Goal: Task Accomplishment & Management: Manage account settings

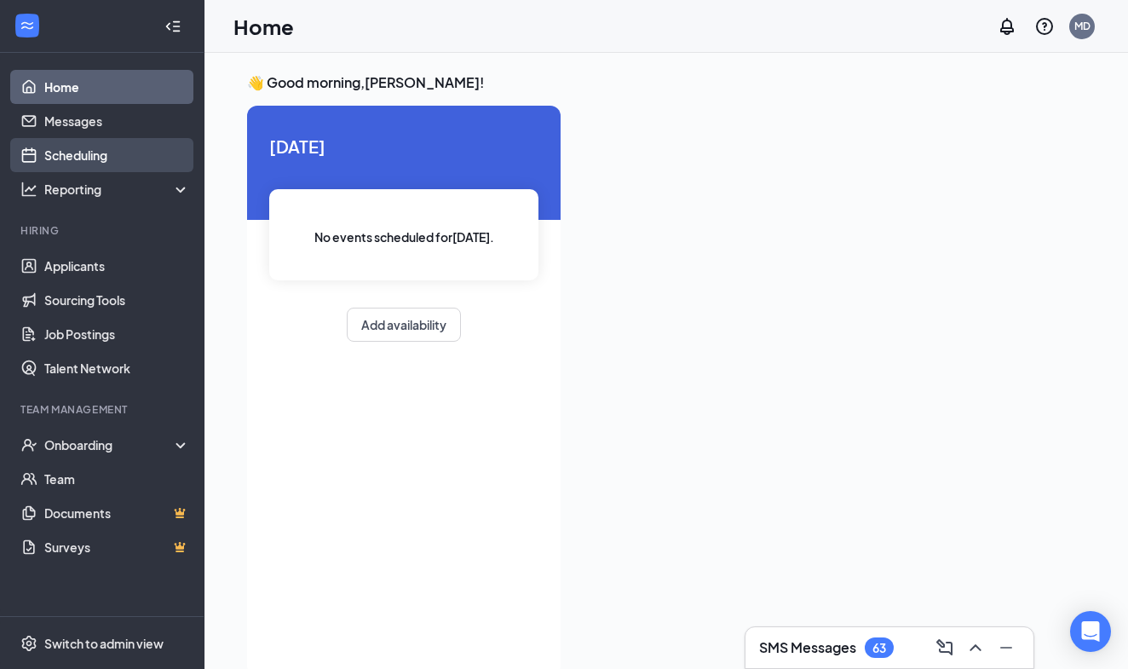
click at [67, 153] on link "Scheduling" at bounding box center [117, 155] width 146 height 34
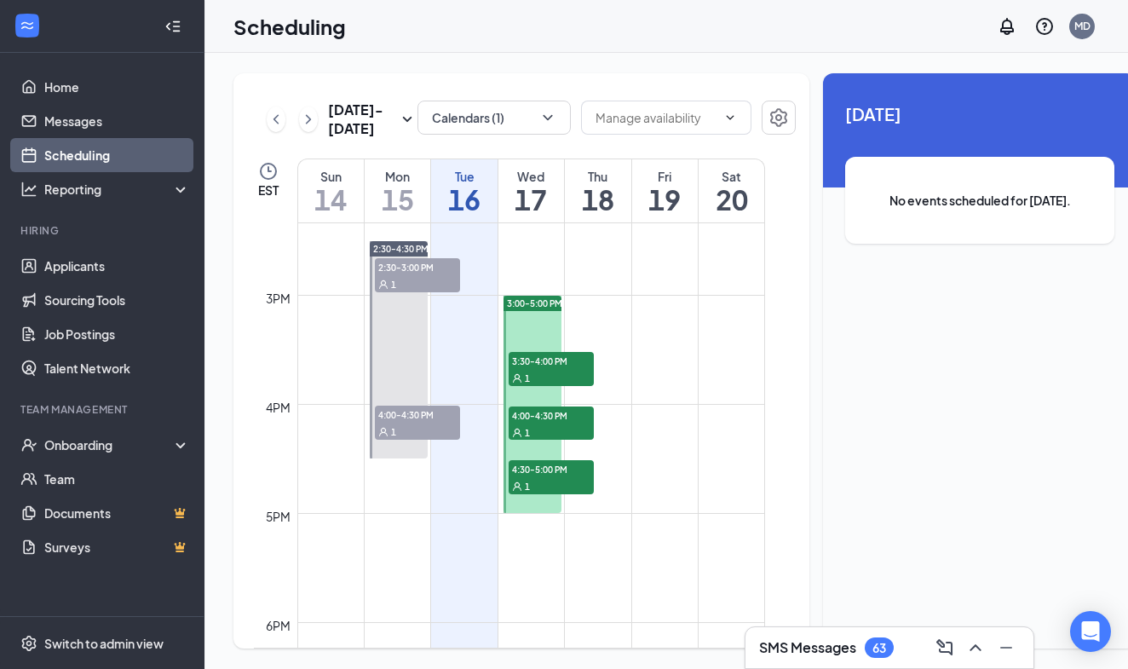
scroll to position [1561, 0]
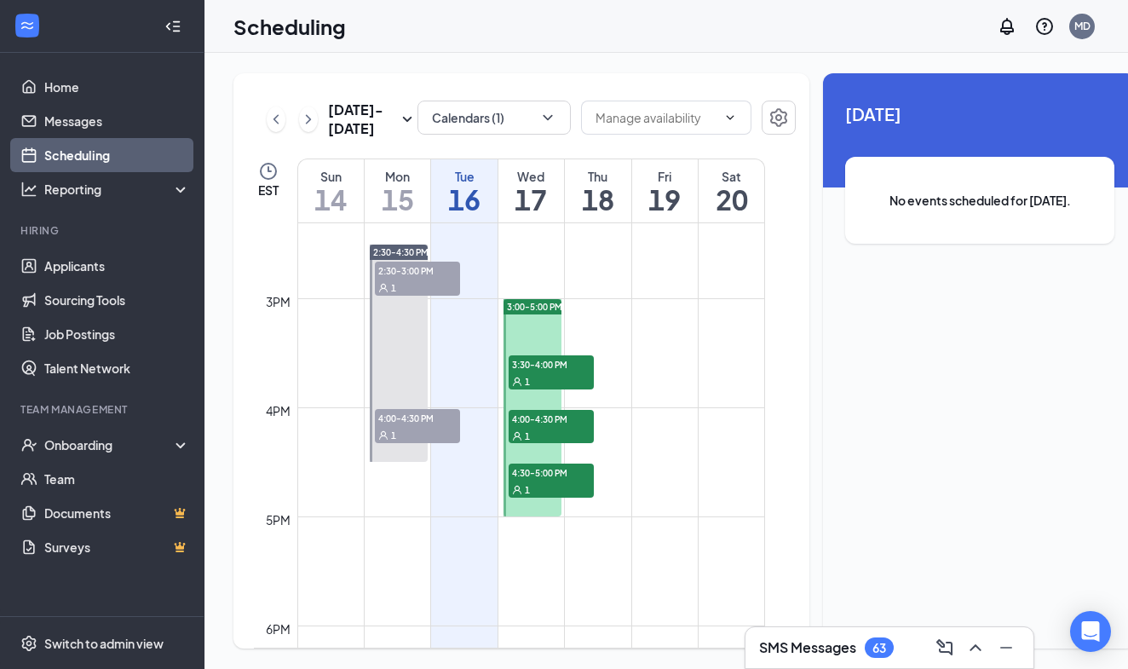
click at [539, 372] on span "3:30-4:00 PM" at bounding box center [551, 363] width 85 height 17
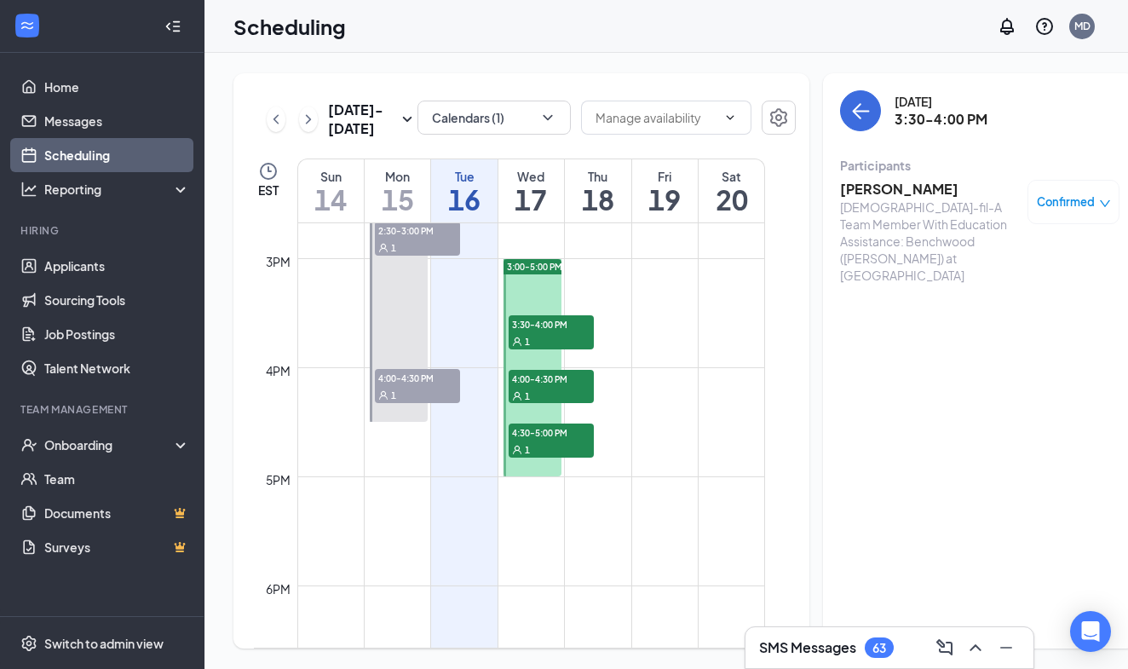
scroll to position [1599, 0]
click at [815, 652] on h3 "SMS Messages" at bounding box center [807, 647] width 97 height 19
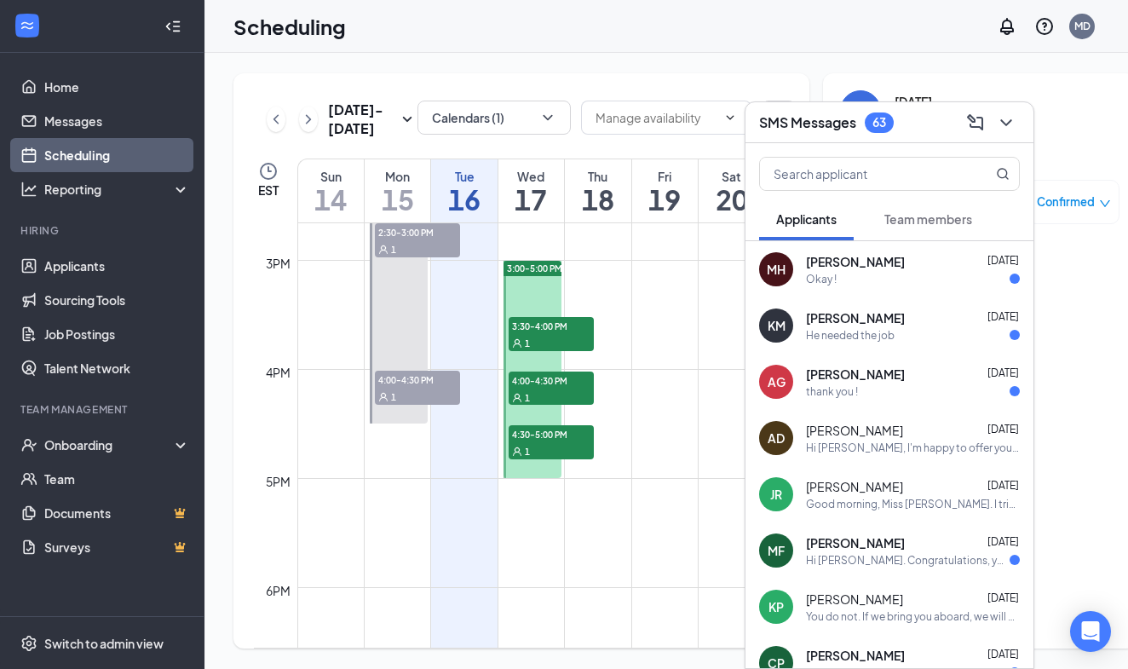
click at [802, 125] on h3 "SMS Messages" at bounding box center [807, 122] width 97 height 19
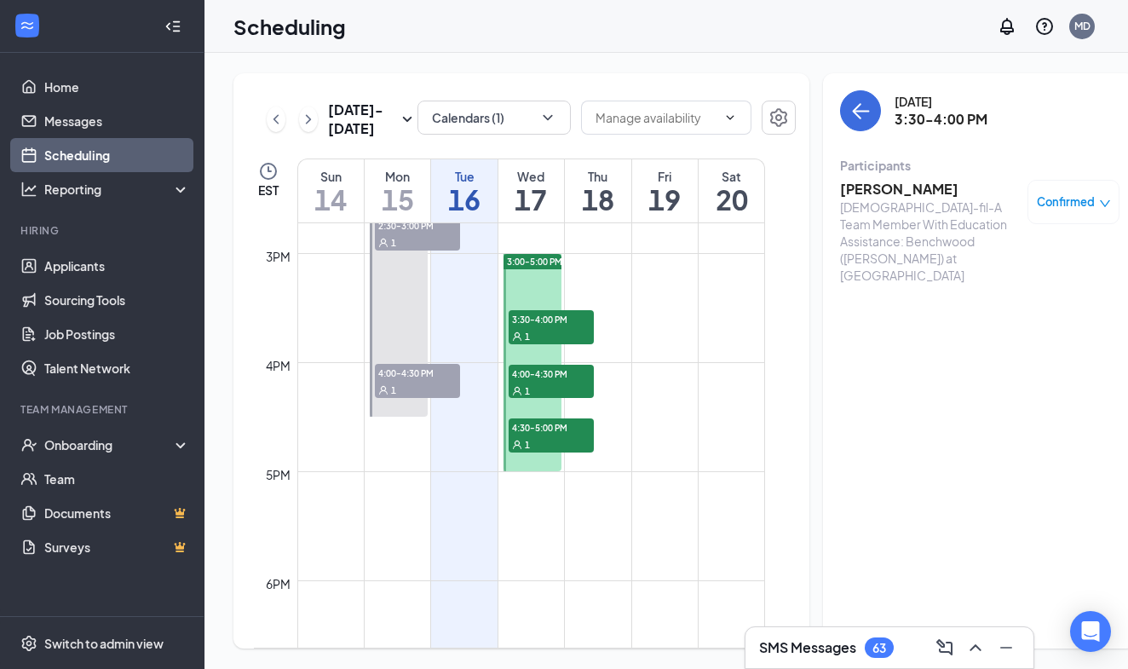
scroll to position [1587, 0]
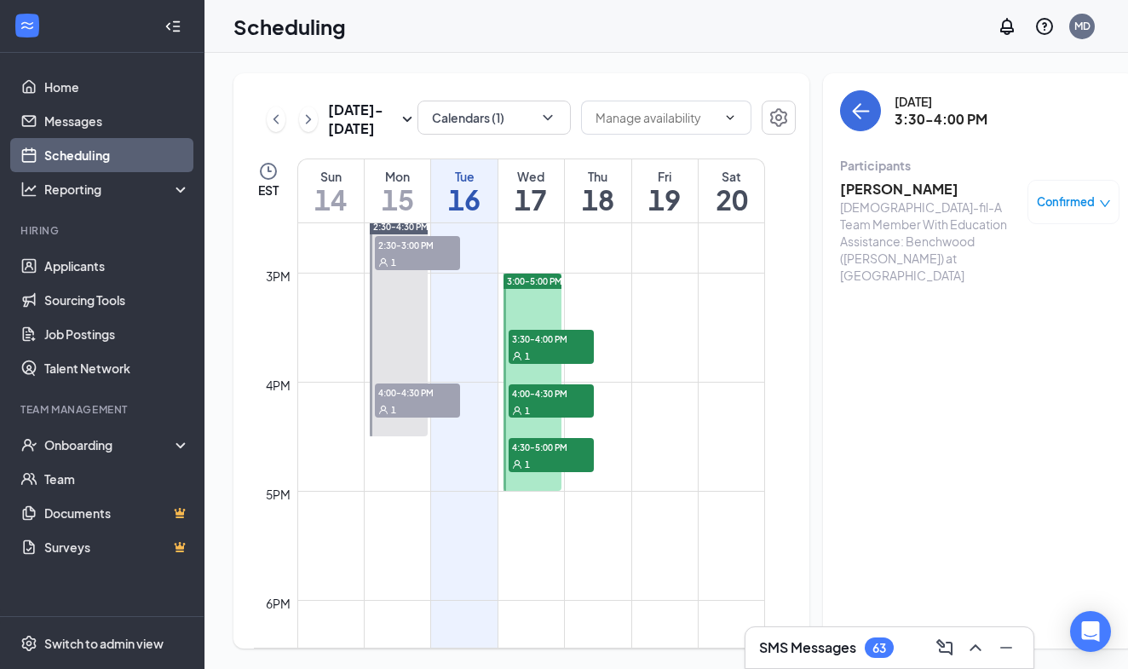
click at [566, 364] on div "1" at bounding box center [551, 355] width 85 height 17
click at [871, 190] on h3 "[PERSON_NAME]" at bounding box center [929, 189] width 179 height 19
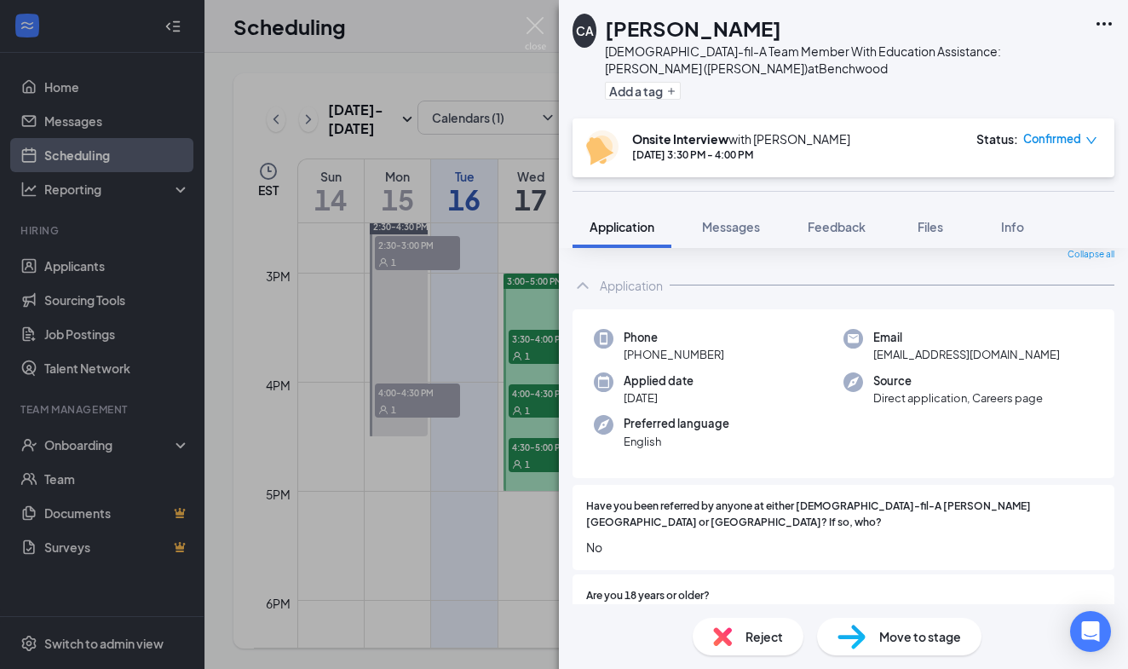
scroll to position [60, 0]
click at [535, 19] on img at bounding box center [535, 33] width 21 height 33
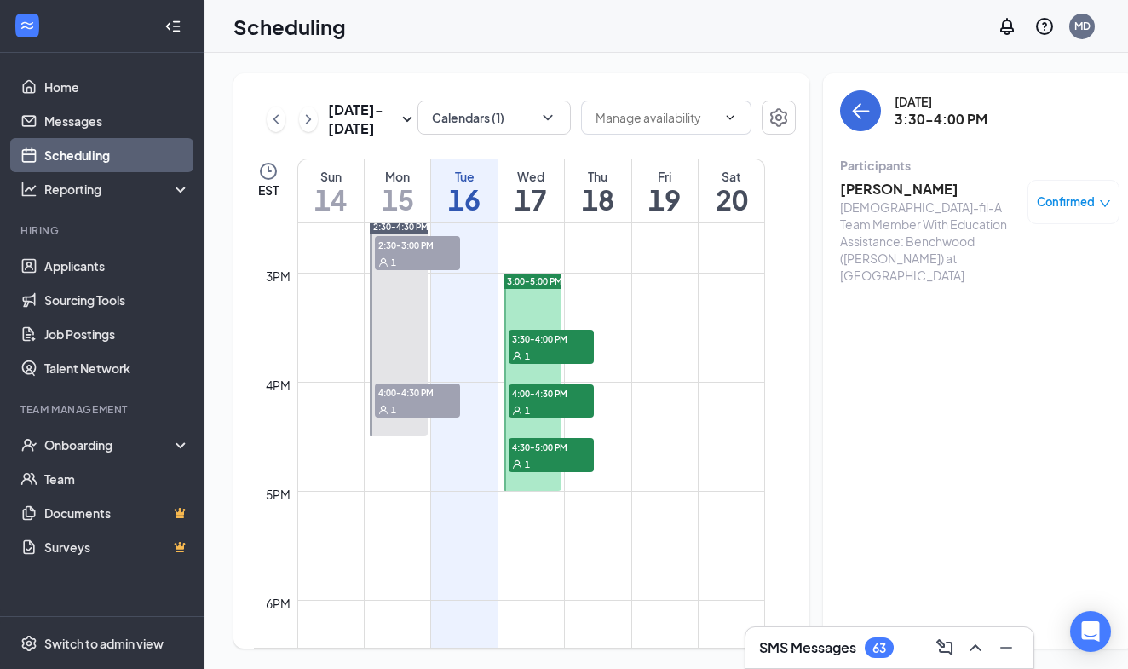
click at [553, 401] on span "4:00-4:30 PM" at bounding box center [551, 392] width 85 height 17
click at [879, 188] on h3 "Tresonne Bostock" at bounding box center [929, 189] width 179 height 19
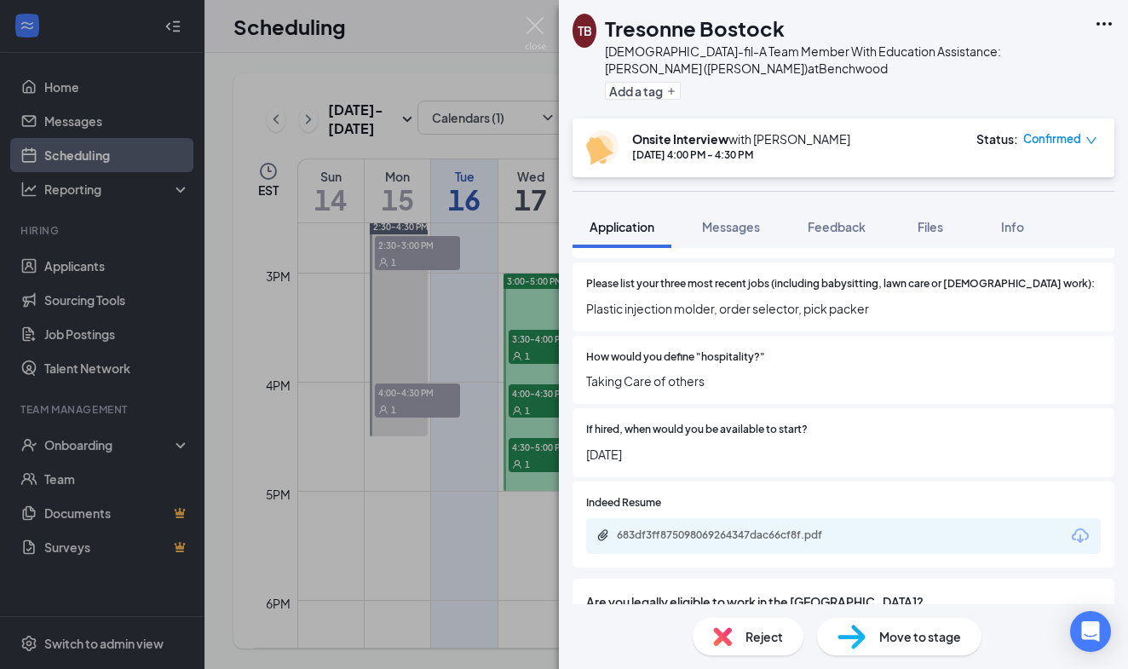
scroll to position [1207, 0]
click at [538, 20] on img at bounding box center [535, 33] width 21 height 33
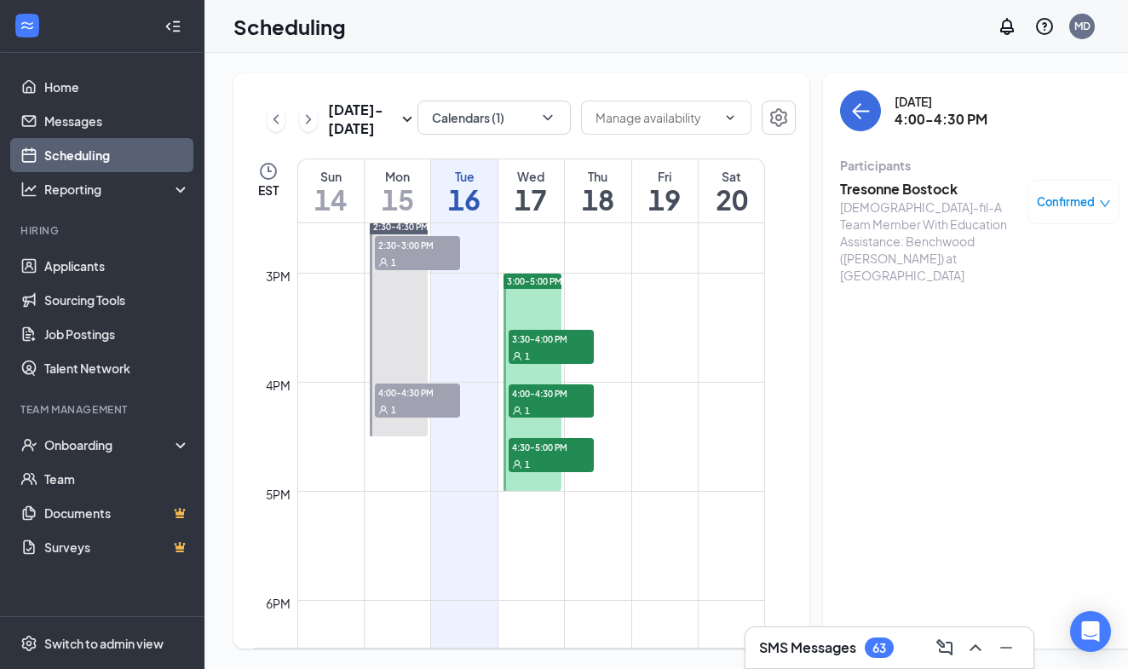
click at [572, 455] on span "4:30-5:00 PM" at bounding box center [551, 446] width 85 height 17
click at [866, 189] on h3 "[PERSON_NAME]" at bounding box center [929, 189] width 179 height 19
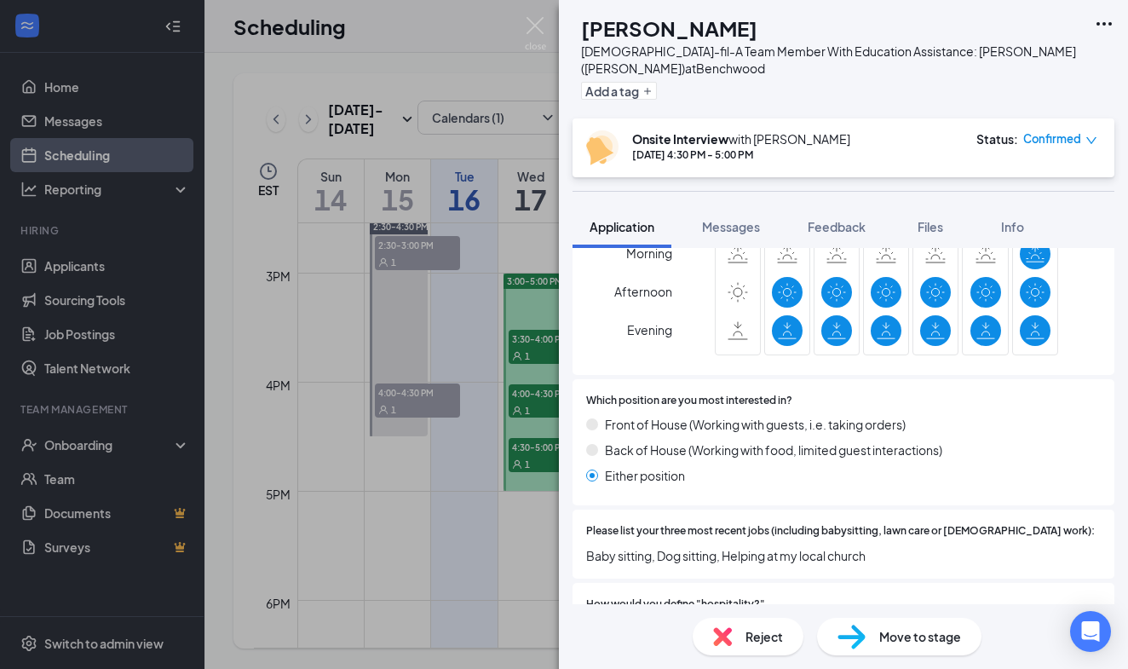
scroll to position [1167, 0]
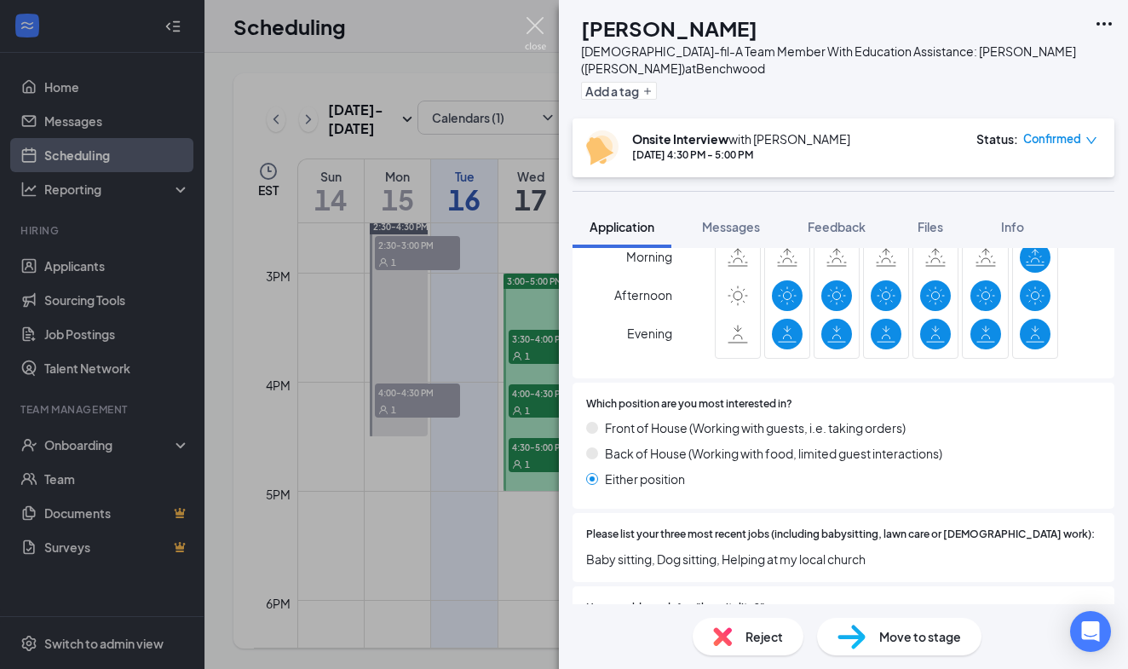
click at [539, 22] on img at bounding box center [535, 33] width 21 height 33
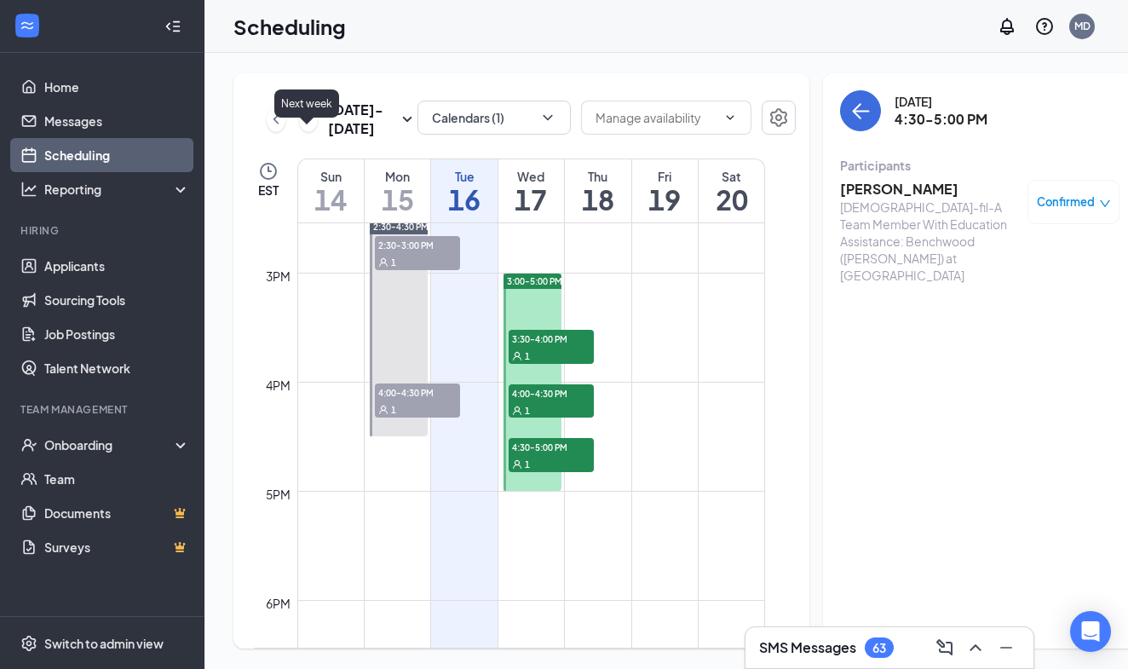
click at [312, 130] on icon "ChevronRight" at bounding box center [308, 119] width 17 height 20
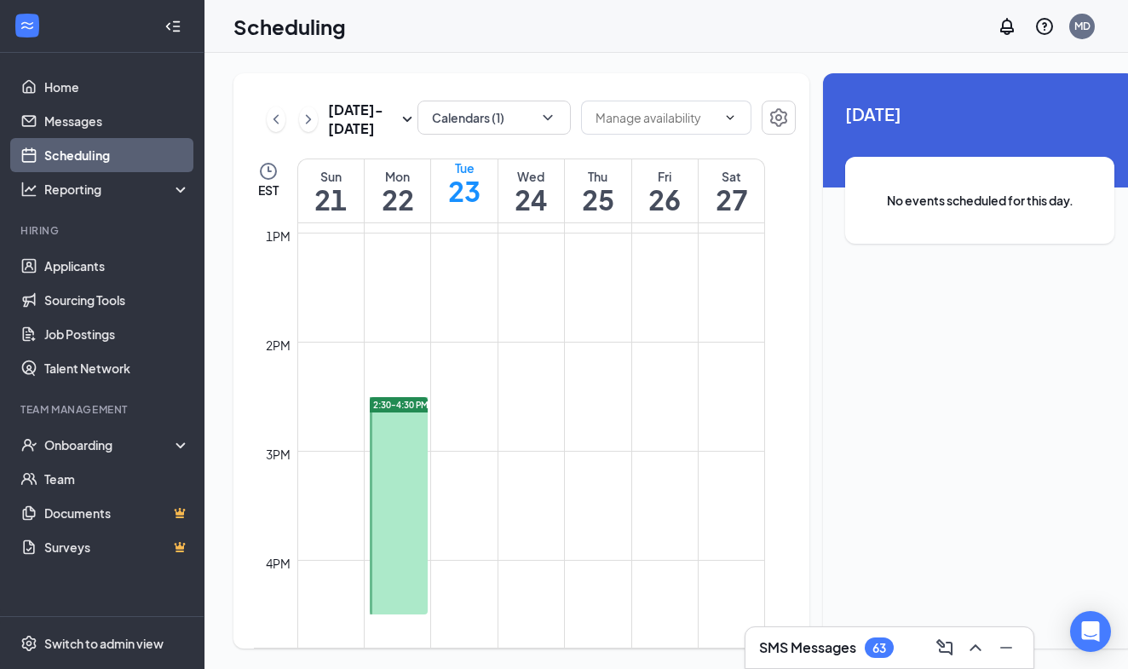
scroll to position [1548, 0]
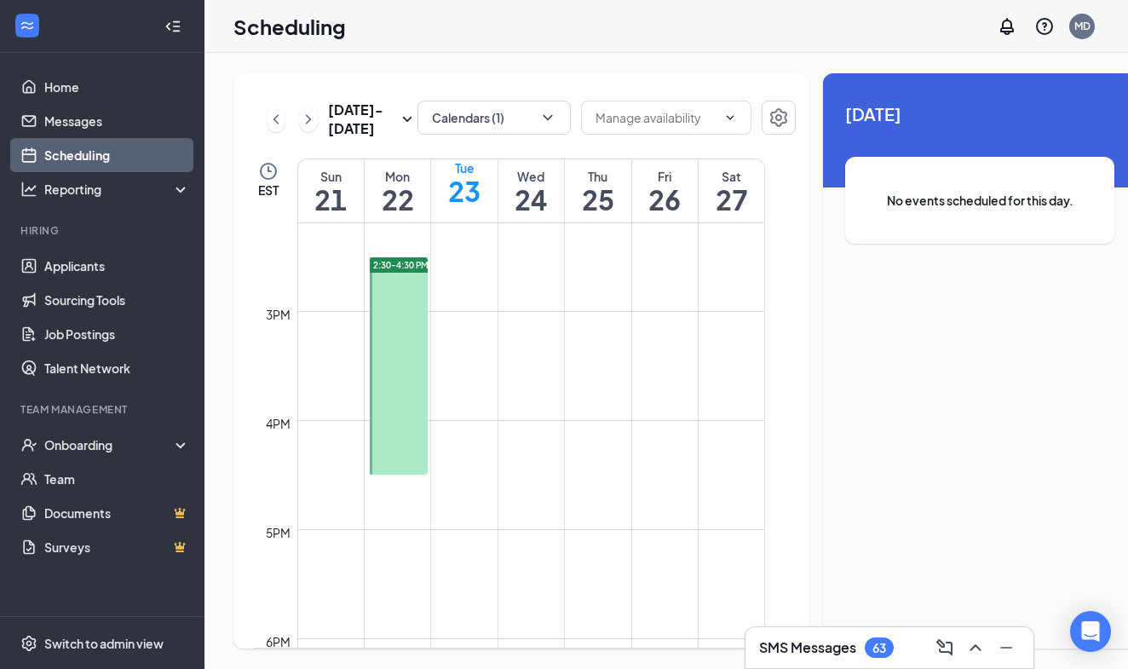
click at [827, 648] on h3 "SMS Messages" at bounding box center [807, 647] width 97 height 19
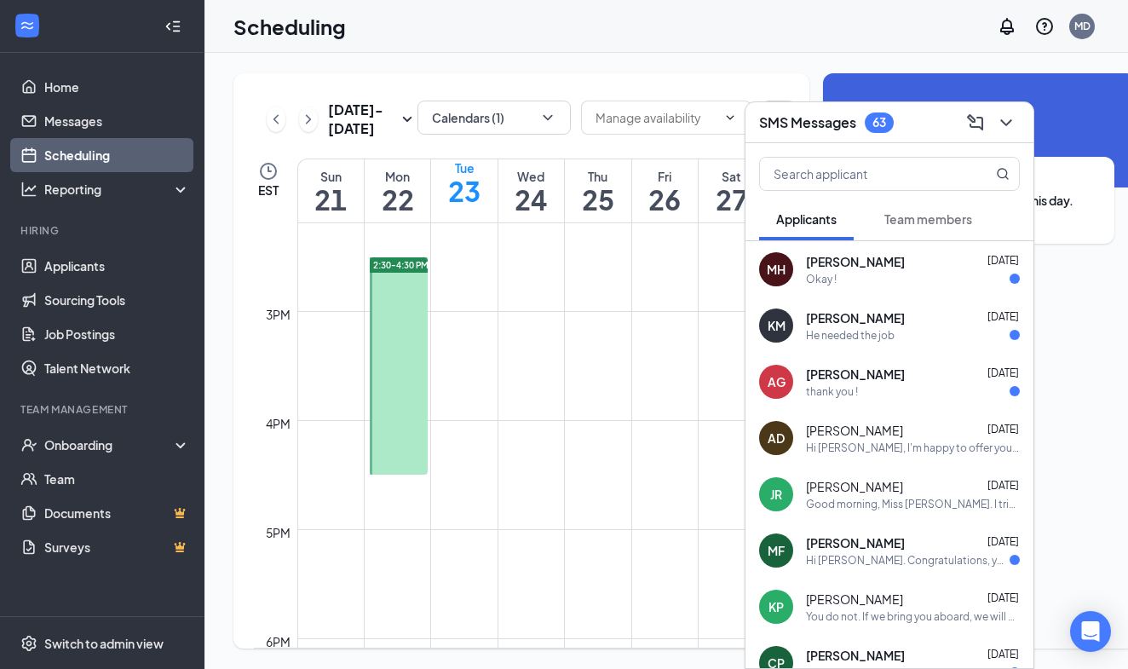
scroll to position [0, 0]
click at [1007, 118] on icon "ChevronDown" at bounding box center [1006, 122] width 20 height 20
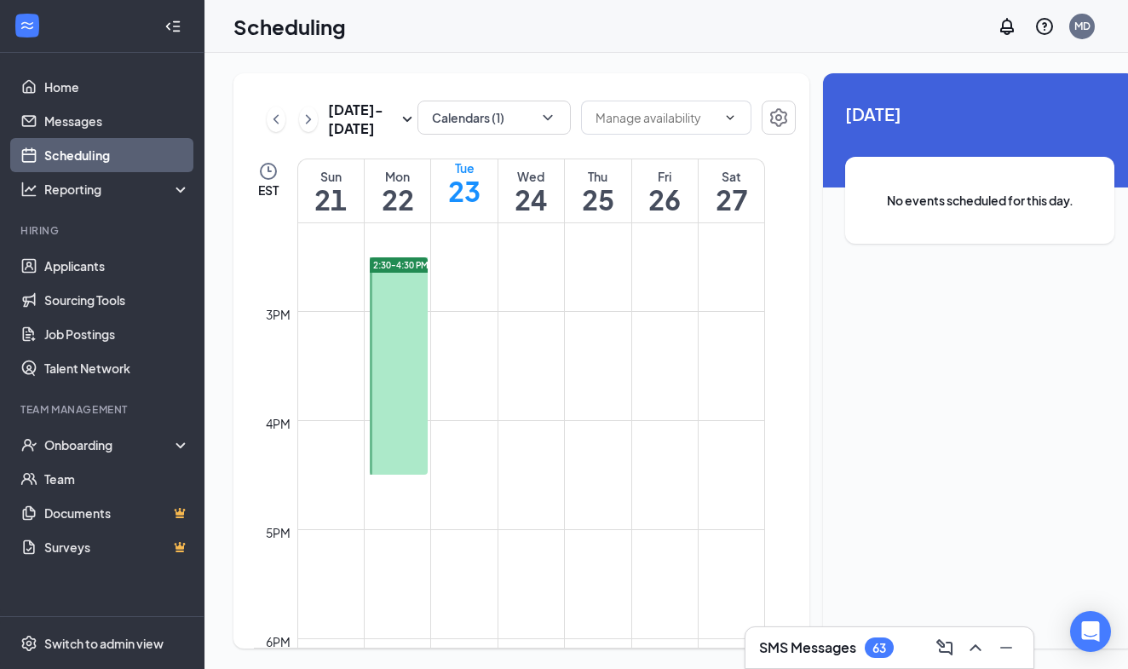
scroll to position [1529, 0]
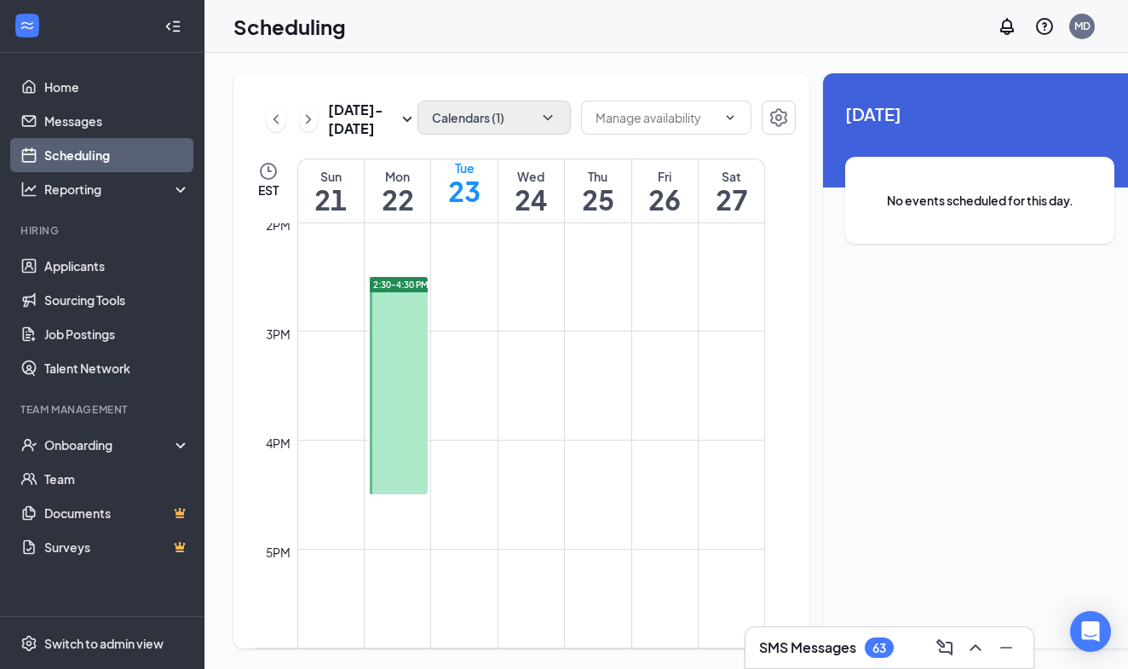
click at [453, 129] on button "Calendars (1)" at bounding box center [494, 118] width 153 height 34
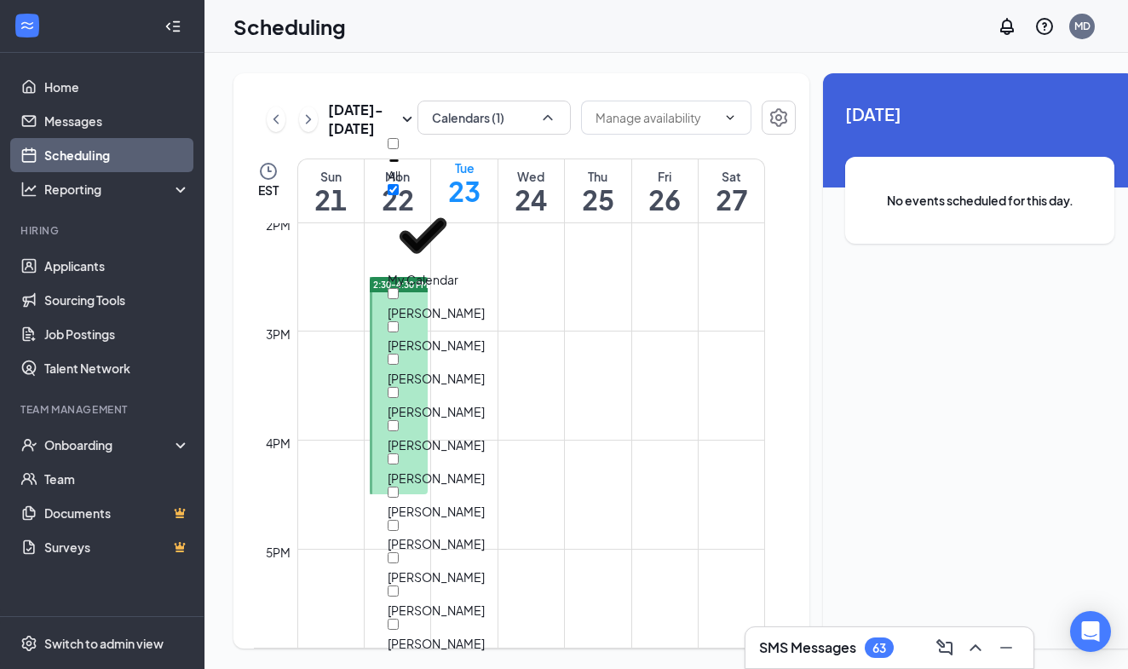
click at [399, 288] on input "[PERSON_NAME]" at bounding box center [393, 293] width 11 height 11
checkbox input "true"
click at [399, 451] on input "[PERSON_NAME]" at bounding box center [393, 456] width 11 height 11
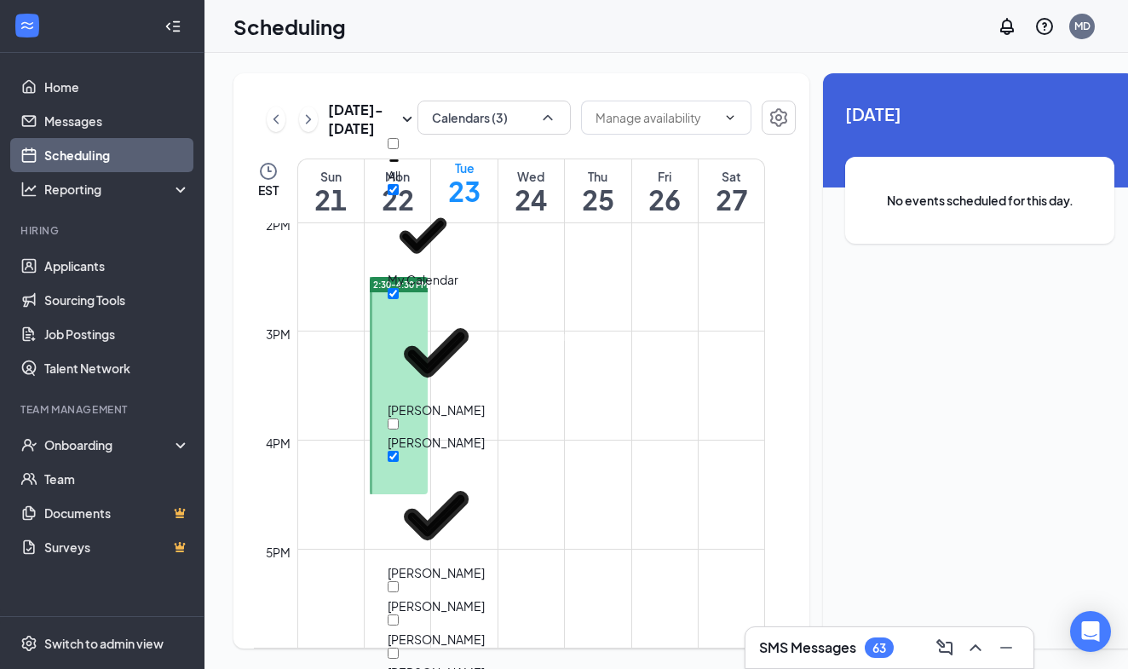
click at [782, 305] on div "[DATE] - [DATE] Calendars (3) EST Sun 21 Mon 22 Tue 23 Wed 24 Thu 25 Fri 26 Sat…" at bounding box center [684, 360] width 903 height 575
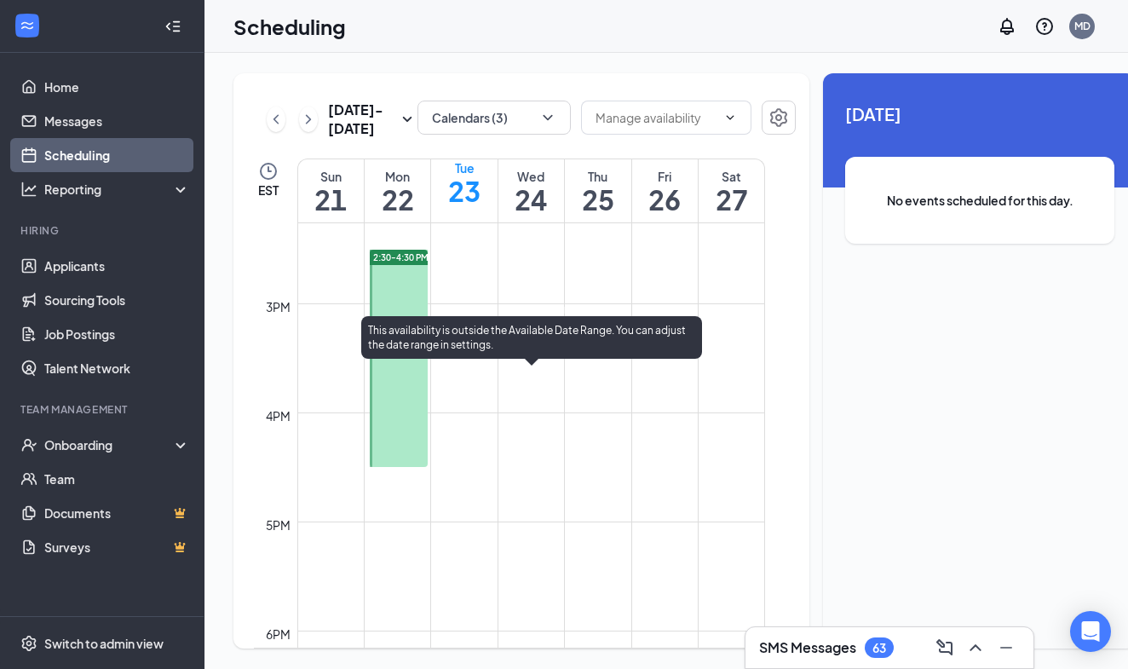
scroll to position [1551, 0]
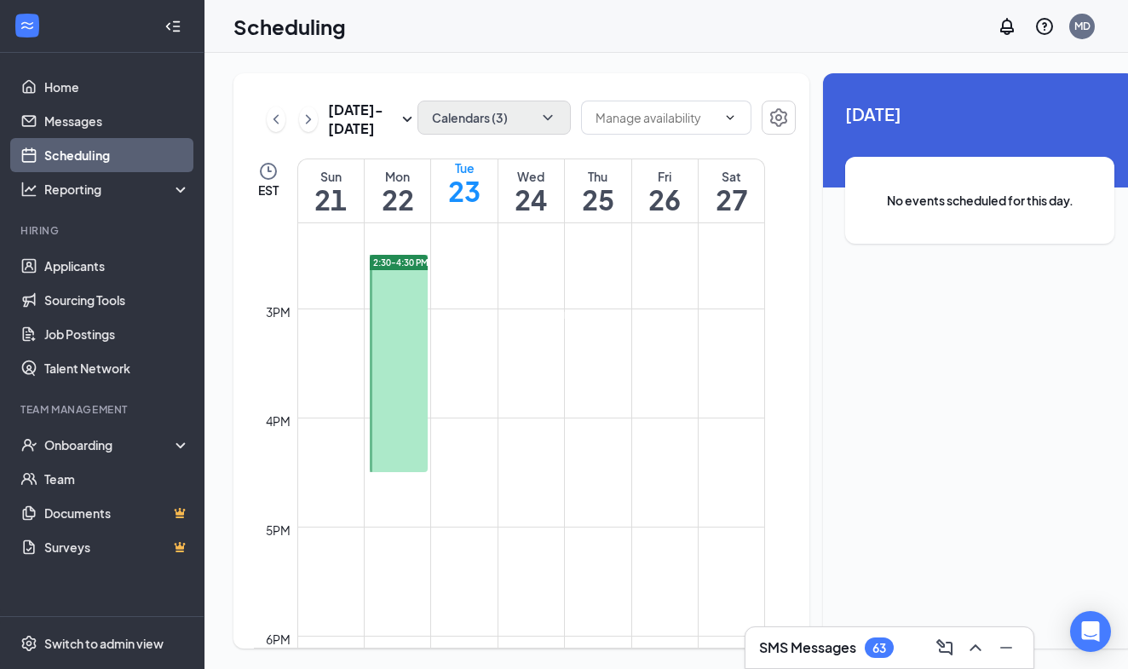
click at [485, 108] on button "Calendars (3)" at bounding box center [494, 118] width 153 height 34
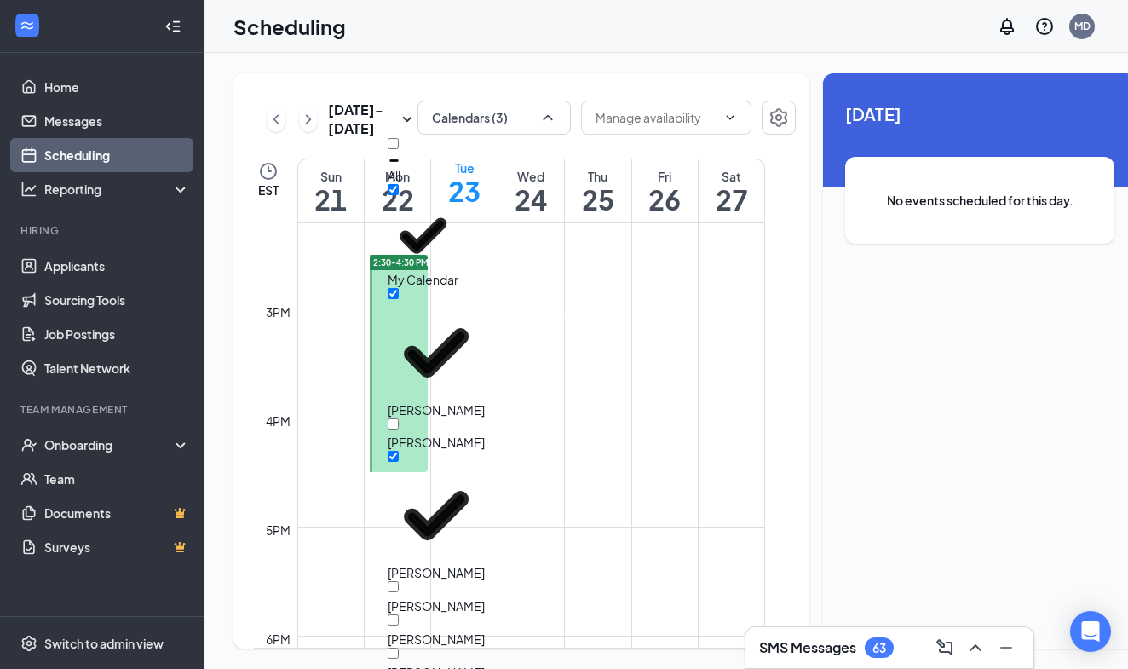
scroll to position [50, 0]
click at [412, 467] on icon "Checkmark" at bounding box center [436, 515] width 97 height 97
click at [399, 451] on input "[PERSON_NAME]" at bounding box center [393, 456] width 11 height 11
checkbox input "true"
click at [399, 288] on input "[PERSON_NAME]" at bounding box center [393, 293] width 11 height 11
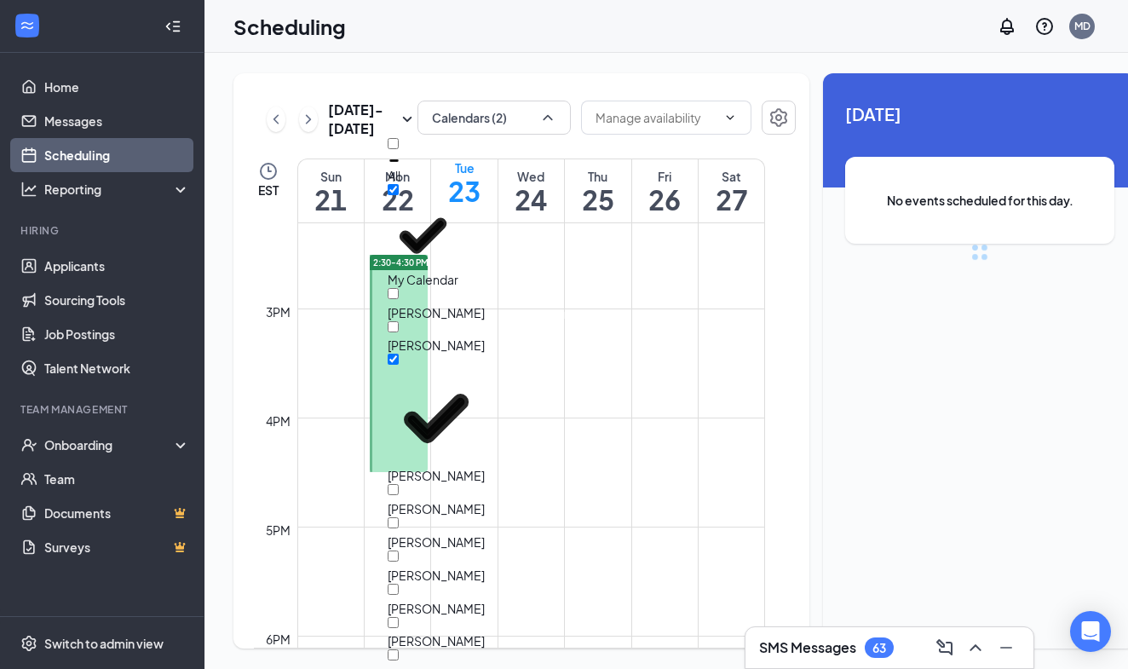
checkbox input "false"
click at [399, 354] on input "[PERSON_NAME]" at bounding box center [393, 359] width 11 height 11
checkbox input "false"
click at [399, 520] on input "[PERSON_NAME]" at bounding box center [393, 525] width 11 height 11
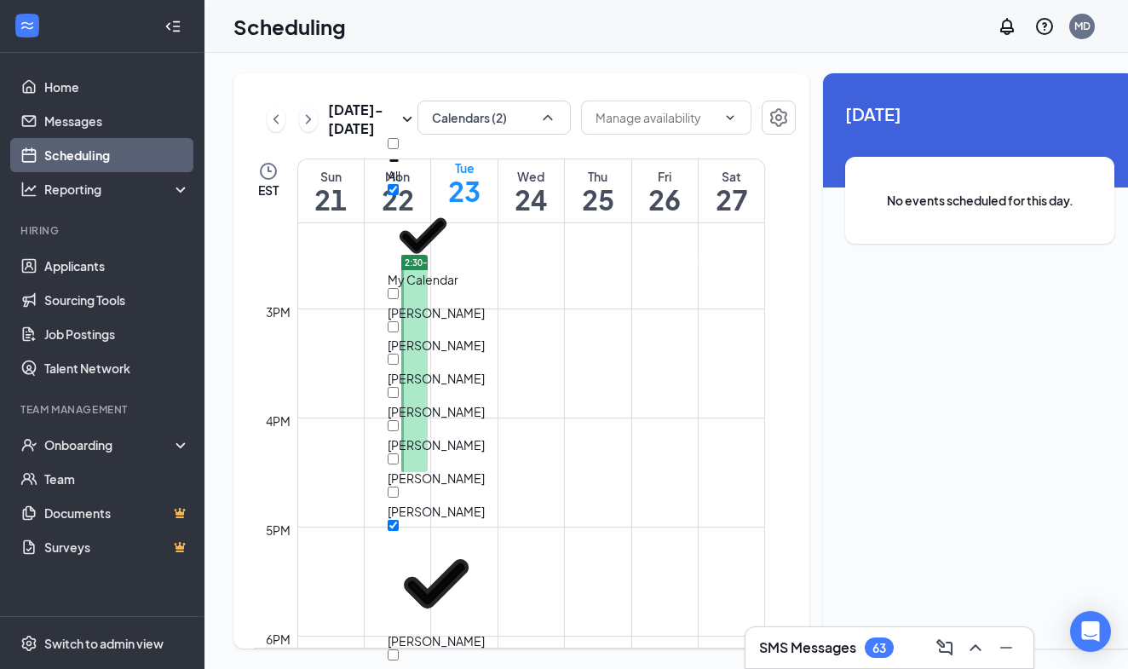
click at [399, 520] on input "[PERSON_NAME]" at bounding box center [393, 525] width 11 height 11
checkbox input "false"
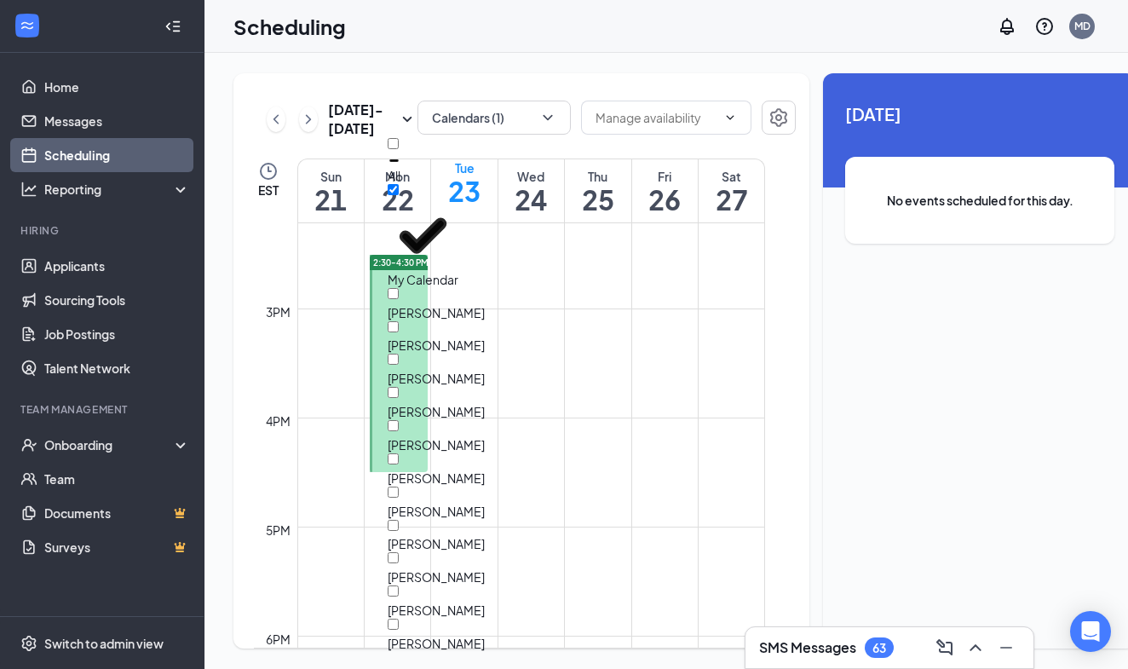
click at [498, 78] on div "[DATE] - [DATE] Calendars (1) EST Sun 21 Mon 22 Tue 23 Wed 24 Thu 25 Fri 26 Sat…" at bounding box center [521, 360] width 576 height 575
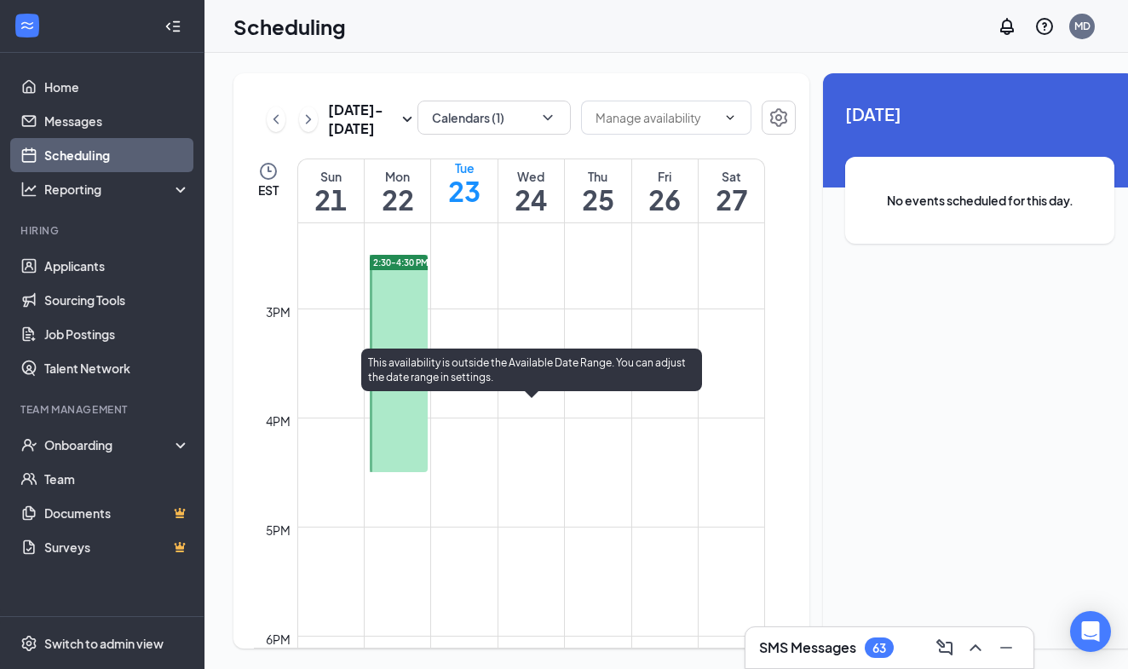
scroll to position [1520, 0]
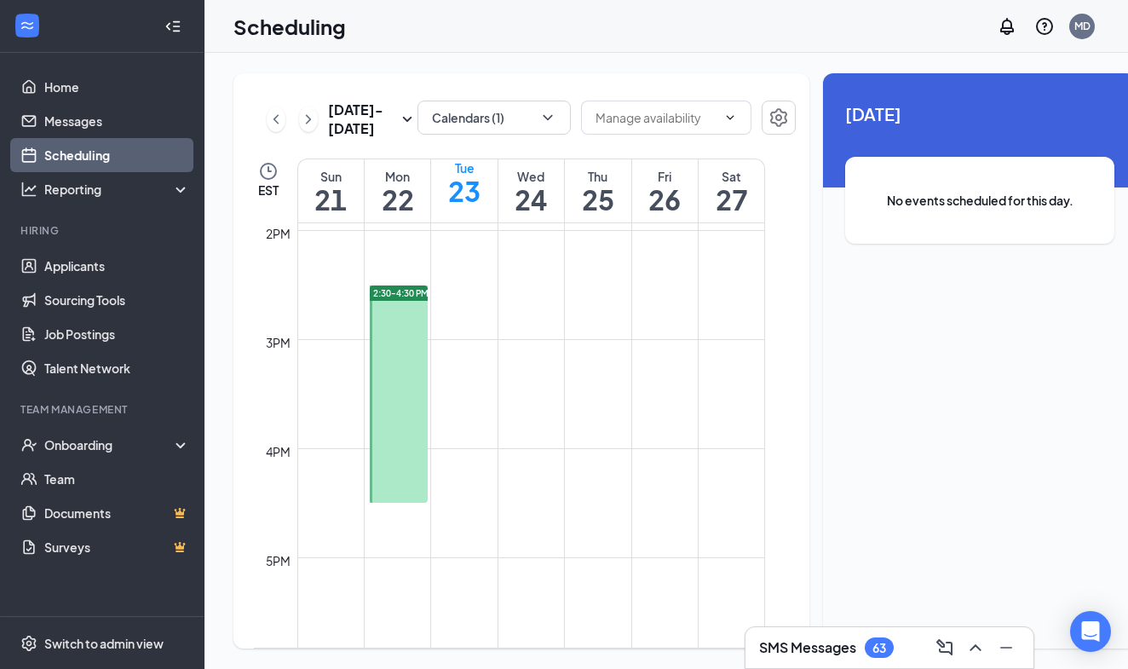
click at [440, 448] on td at bounding box center [531, 434] width 468 height 27
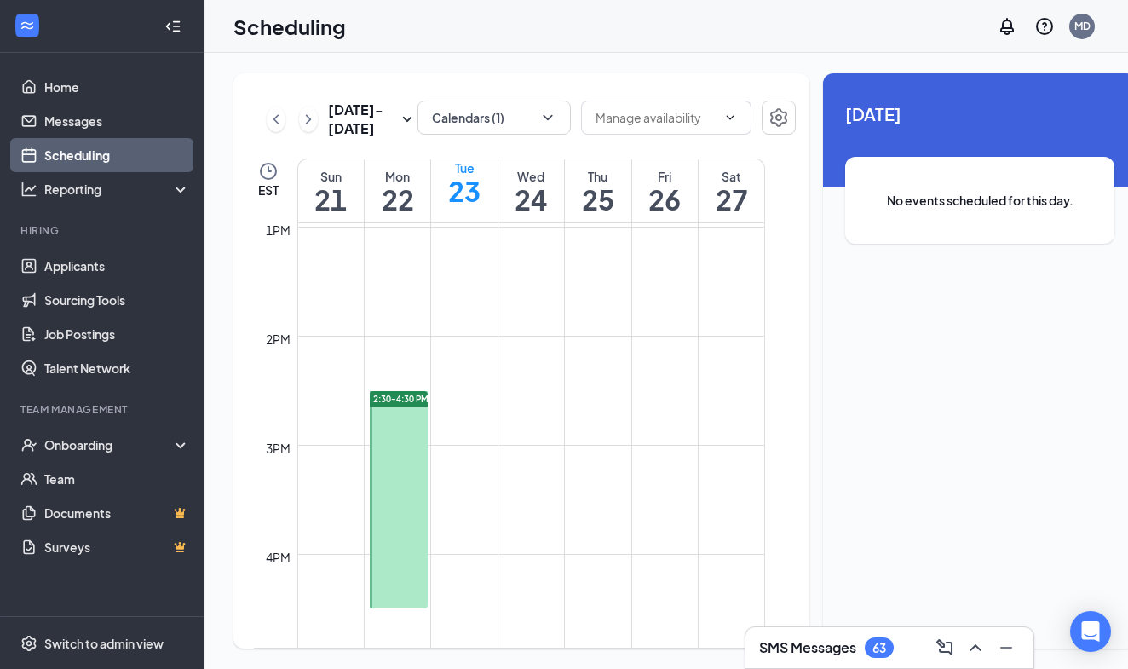
scroll to position [1417, 0]
click at [274, 130] on icon "ChevronLeft" at bounding box center [276, 119] width 17 height 20
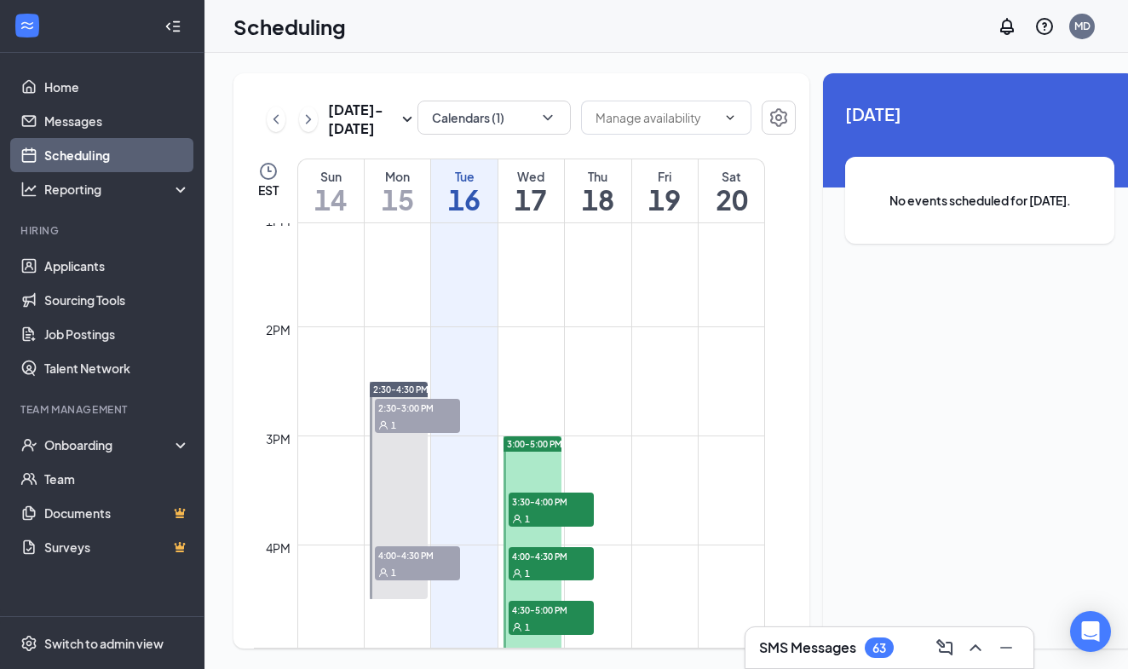
scroll to position [1545, 0]
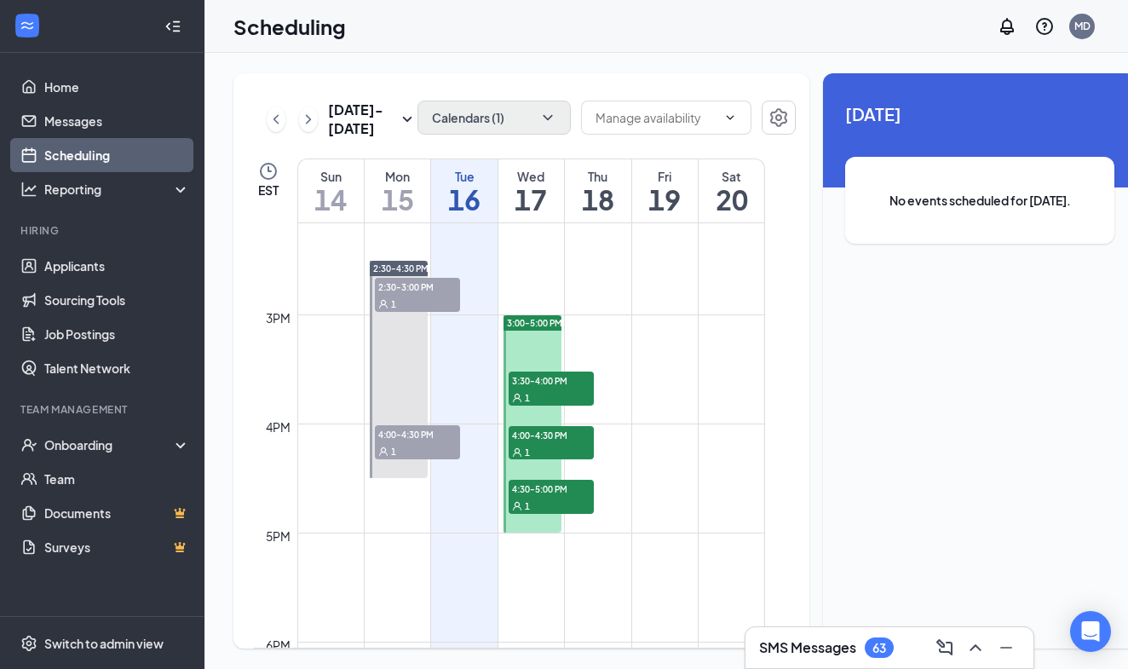
click at [539, 122] on icon "ChevronDown" at bounding box center [547, 117] width 17 height 17
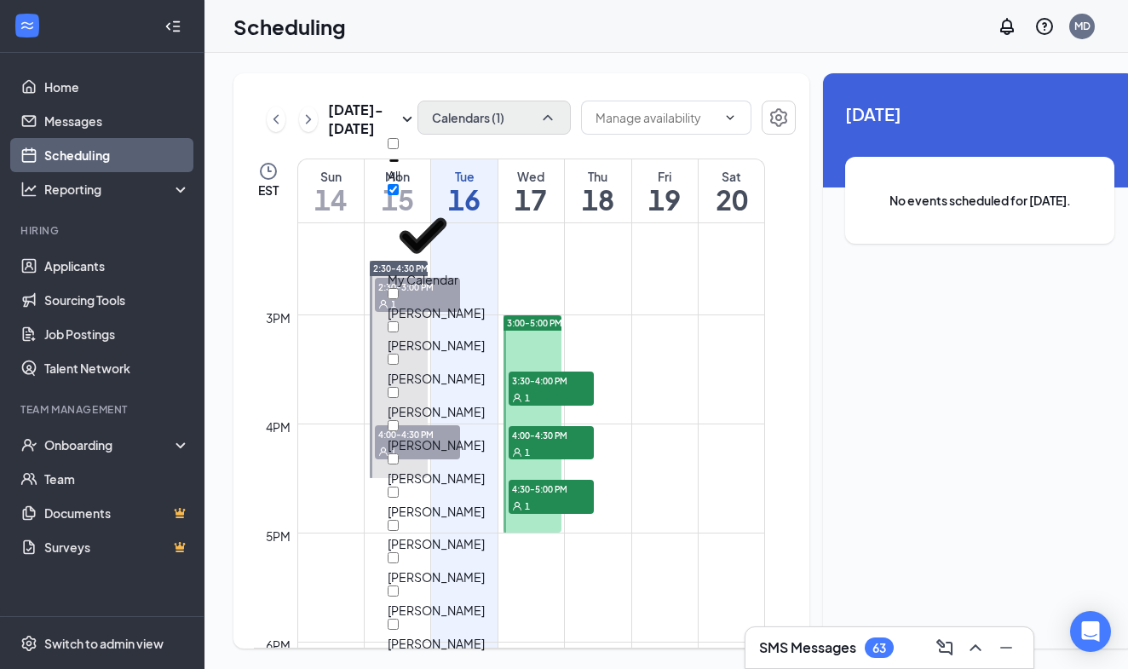
click at [412, 304] on div at bounding box center [436, 304] width 97 height 0
click at [399, 288] on input "[PERSON_NAME]" at bounding box center [393, 293] width 11 height 11
click at [412, 304] on div at bounding box center [436, 304] width 97 height 0
click at [399, 288] on input "[PERSON_NAME]" at bounding box center [393, 293] width 11 height 11
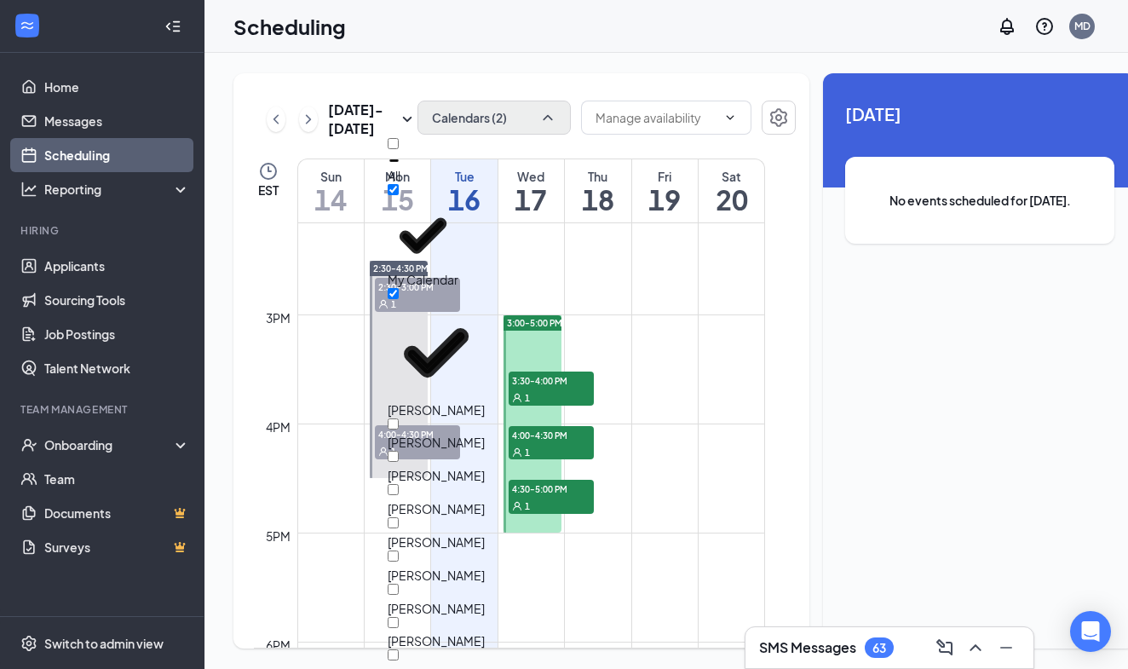
click at [399, 288] on input "[PERSON_NAME]" at bounding box center [393, 293] width 11 height 11
checkbox input "false"
click at [399, 354] on input "[PERSON_NAME]" at bounding box center [393, 359] width 11 height 11
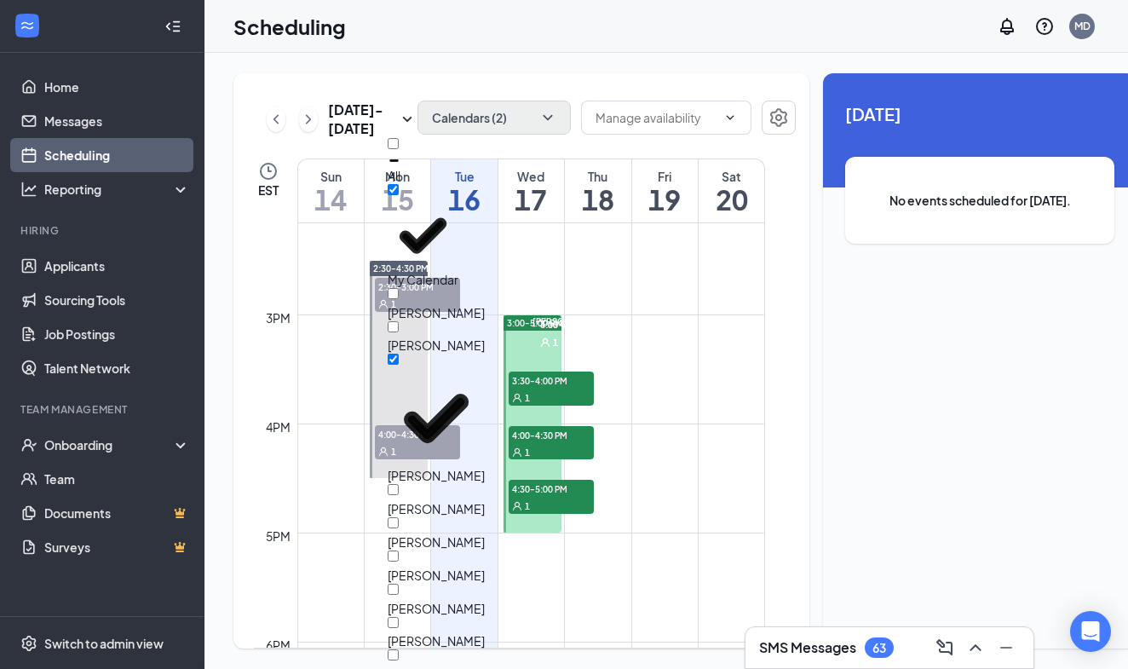
click at [662, 369] on td at bounding box center [531, 355] width 468 height 27
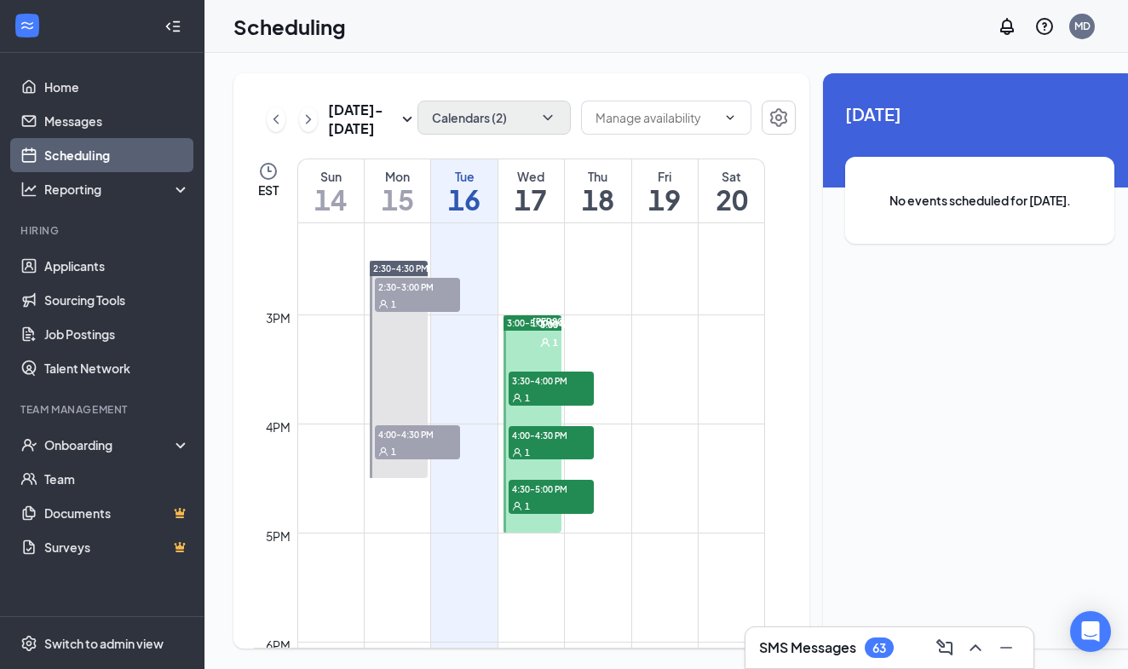
click at [596, 331] on span "3:00-3:30 PM" at bounding box center [566, 323] width 59 height 15
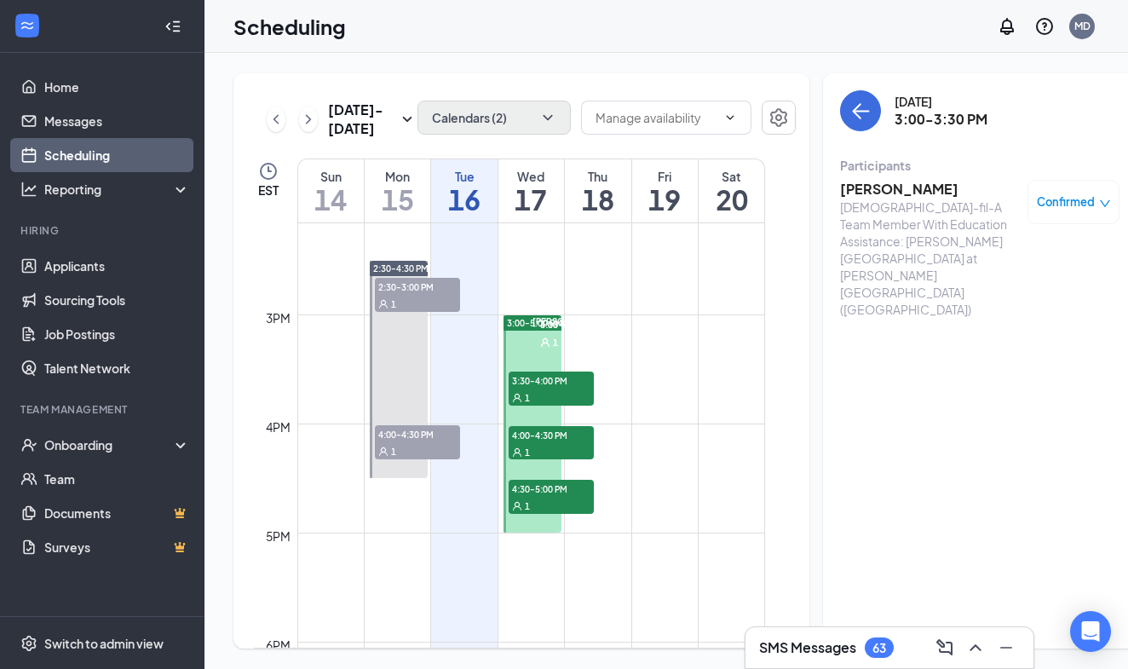
click at [595, 350] on div "1" at bounding box center [579, 341] width 85 height 17
click at [450, 118] on button "Calendars (2)" at bounding box center [494, 118] width 153 height 34
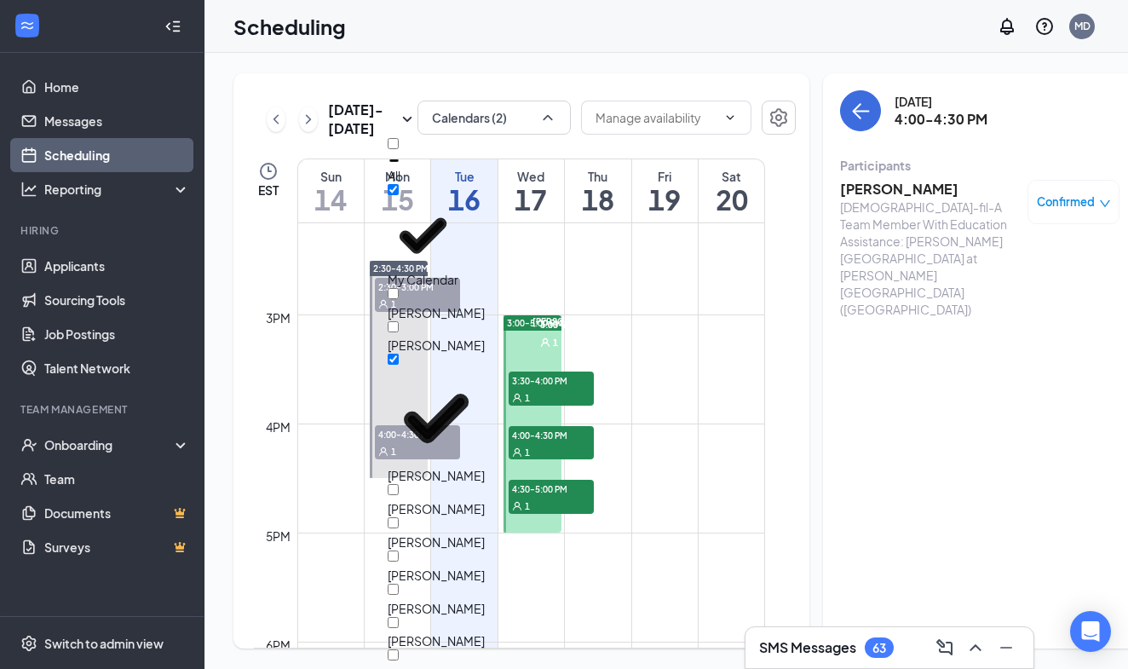
click at [399, 354] on input "[PERSON_NAME]" at bounding box center [393, 359] width 11 height 11
checkbox input "false"
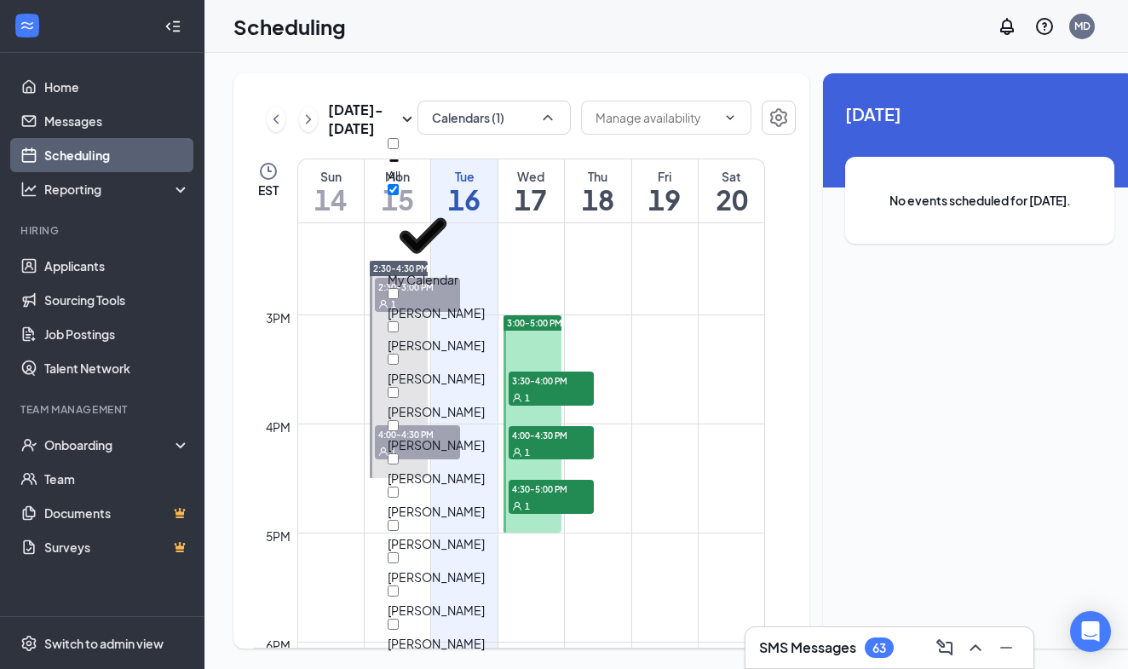
click at [491, 71] on div "[DATE] - [DATE] Calendars (1) EST Sun 14 Mon 15 Tue 16 Wed 17 Thu 18 Fri 19 Sat…" at bounding box center [685, 361] width 961 height 616
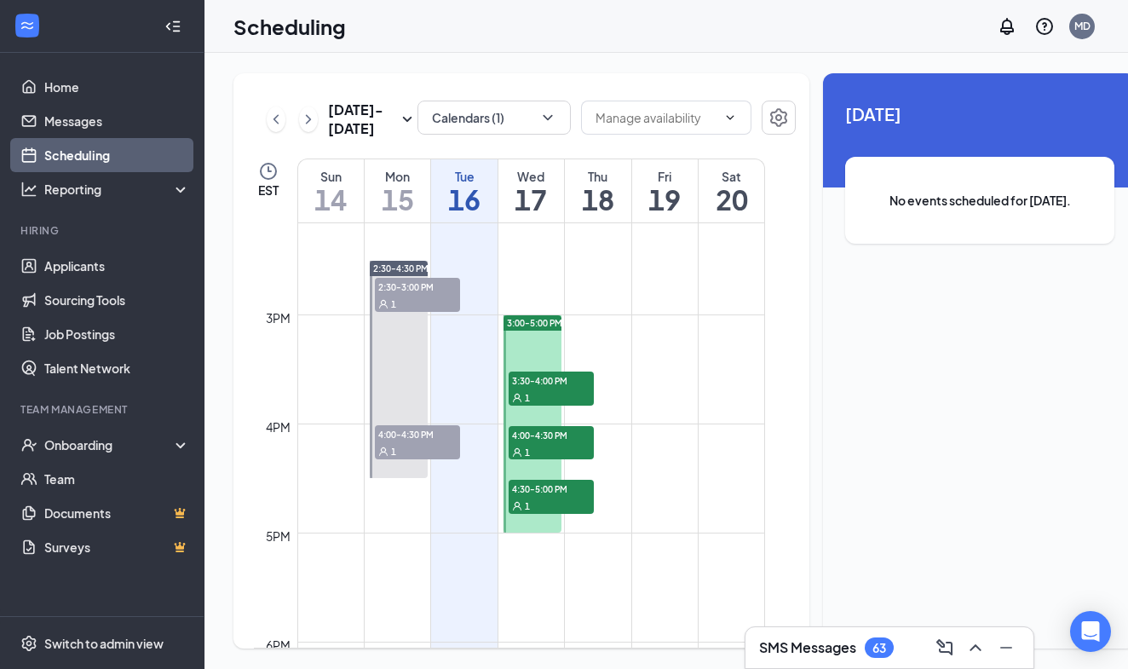
click at [545, 406] on div "1" at bounding box center [551, 397] width 85 height 17
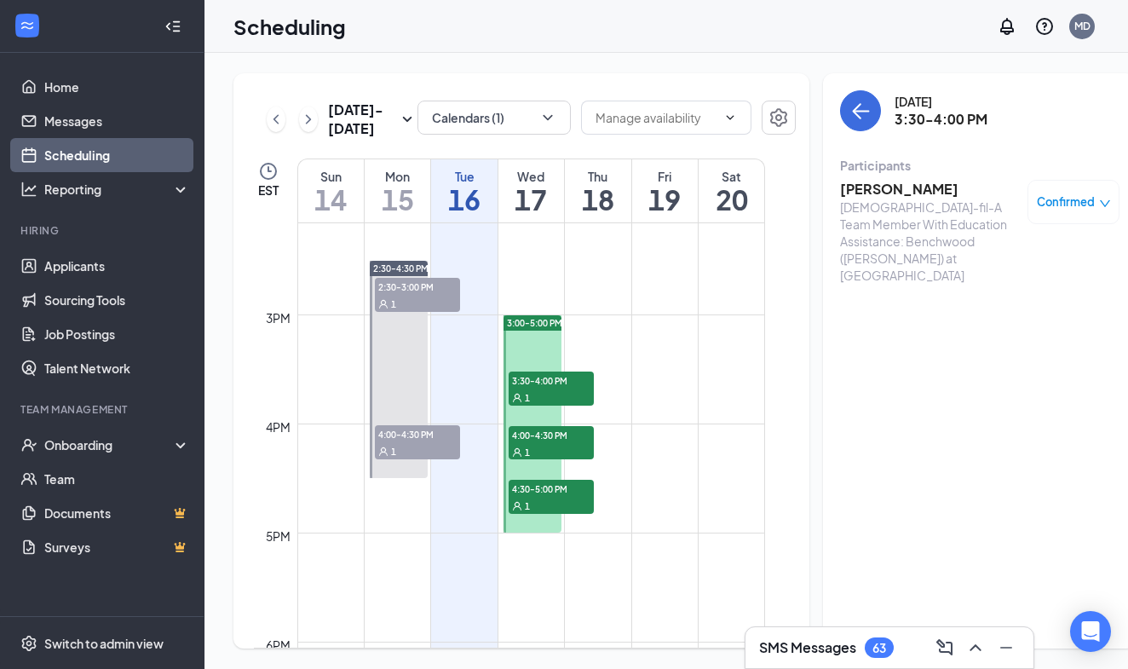
click at [540, 443] on span "4:00-4:30 PM" at bounding box center [551, 434] width 85 height 17
